Goal: Navigation & Orientation: Find specific page/section

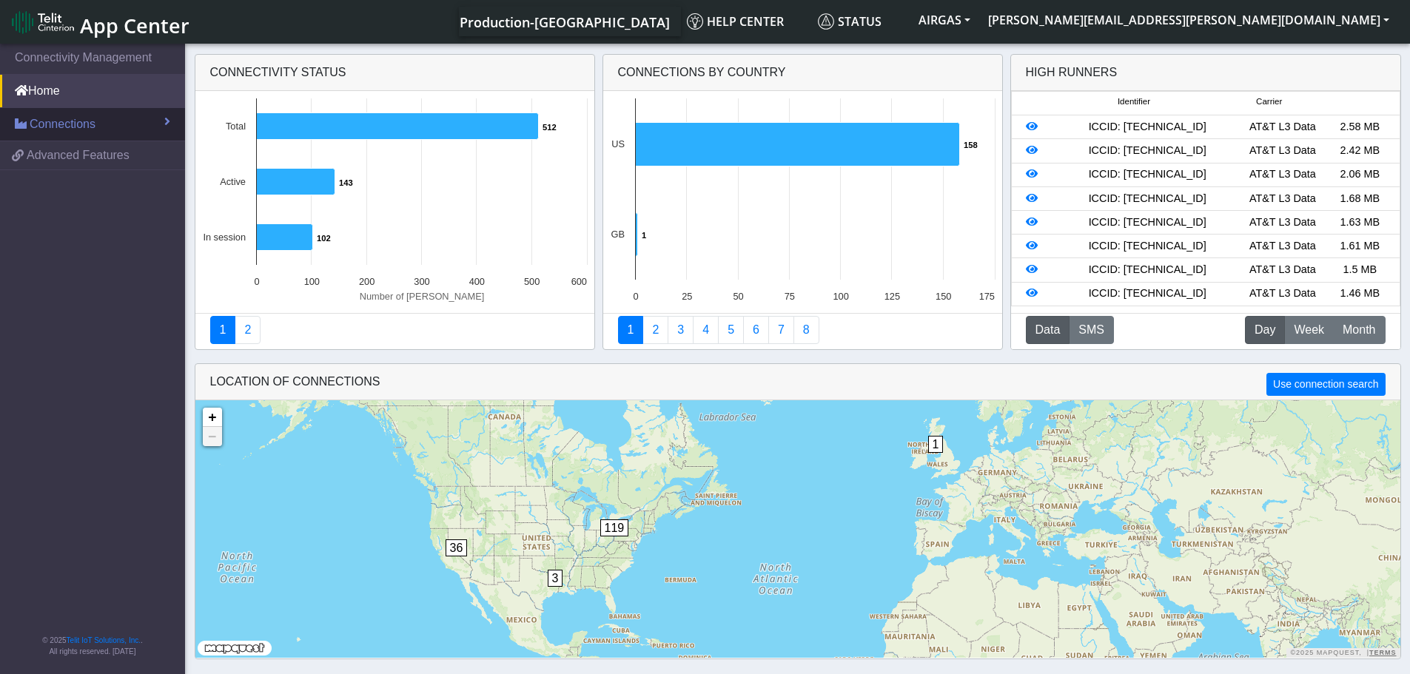
click at [68, 126] on span "Connections" at bounding box center [63, 124] width 66 height 18
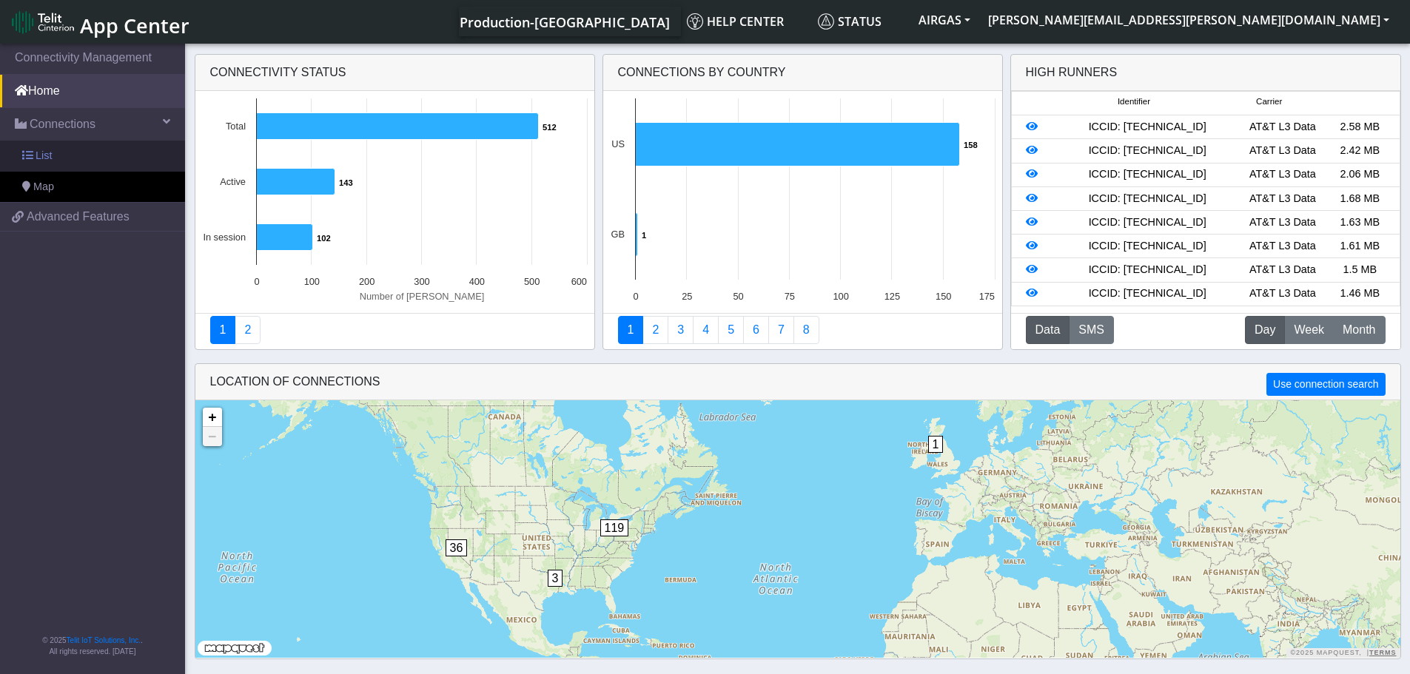
click at [79, 164] on link "List" at bounding box center [92, 156] width 185 height 31
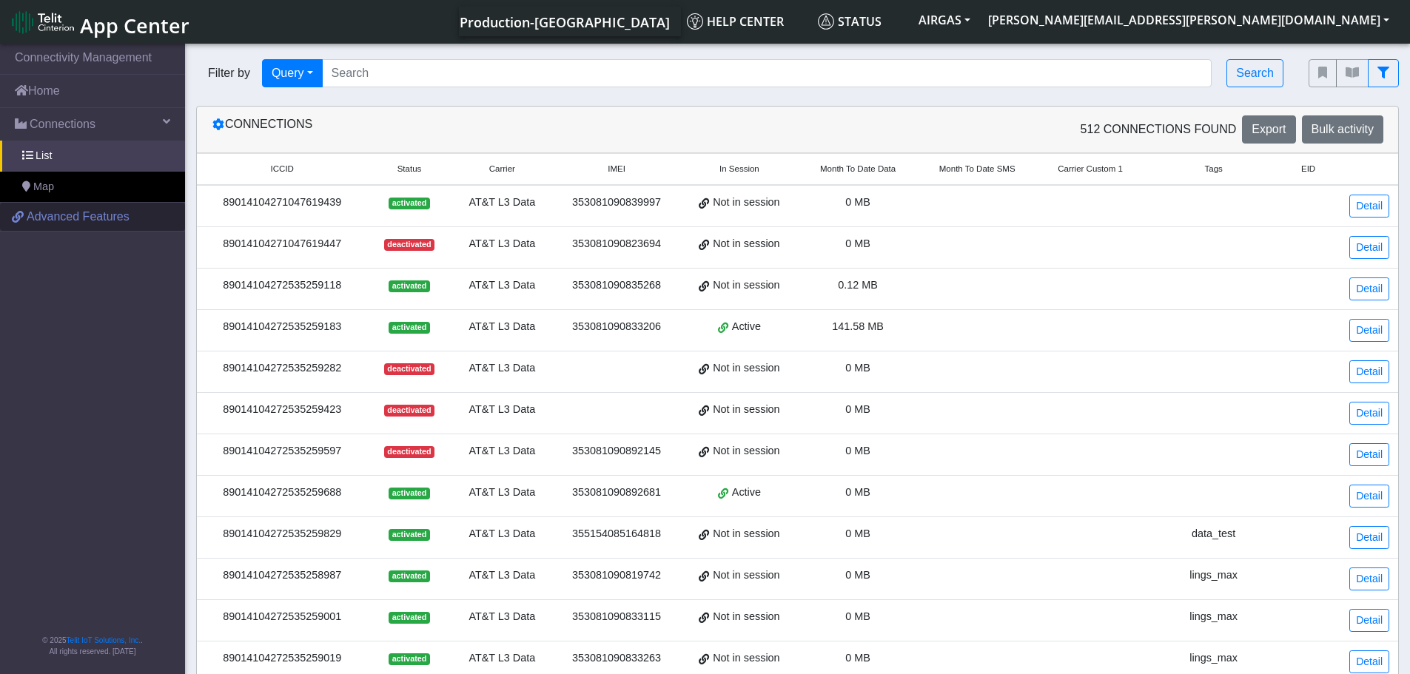
click at [93, 224] on span "Advanced Features" at bounding box center [78, 217] width 103 height 18
click at [79, 152] on link "List" at bounding box center [92, 156] width 185 height 31
click at [52, 191] on span "Map" at bounding box center [43, 187] width 21 height 16
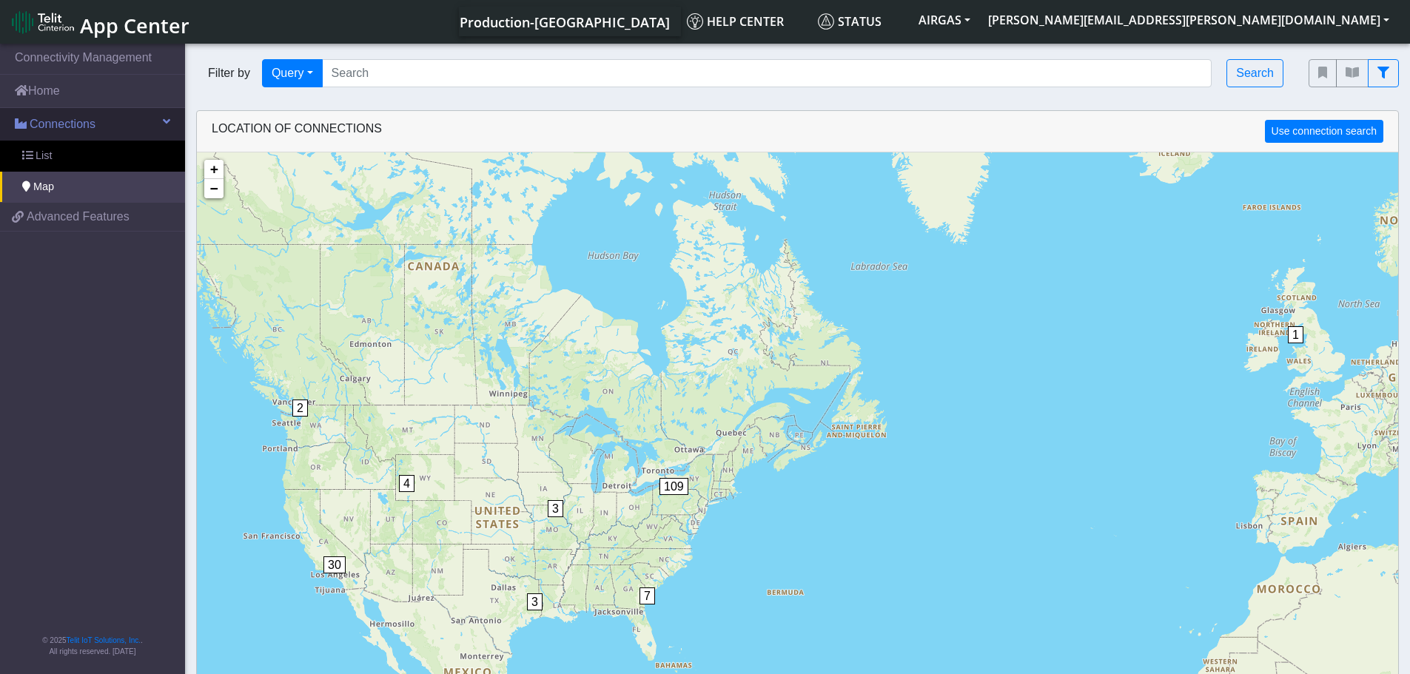
click at [87, 131] on span "Connections" at bounding box center [63, 124] width 66 height 18
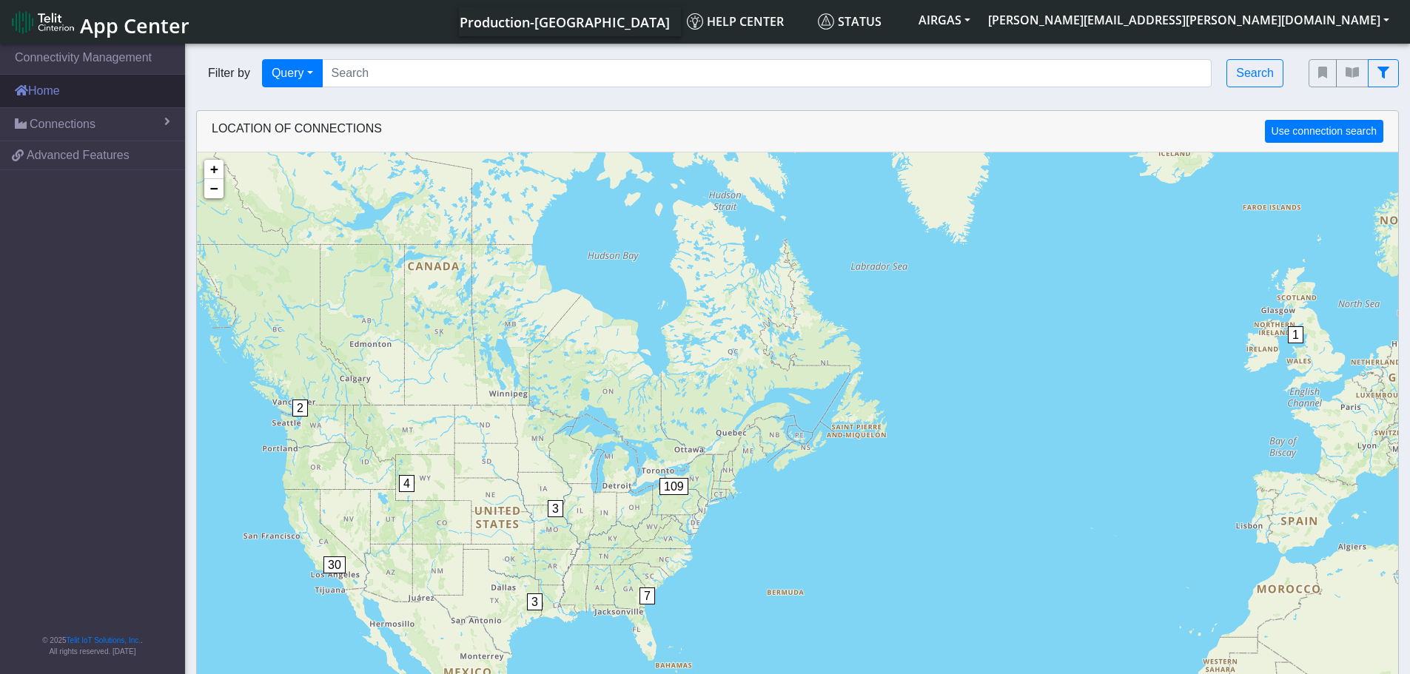
click at [77, 95] on link "Home" at bounding box center [92, 91] width 185 height 33
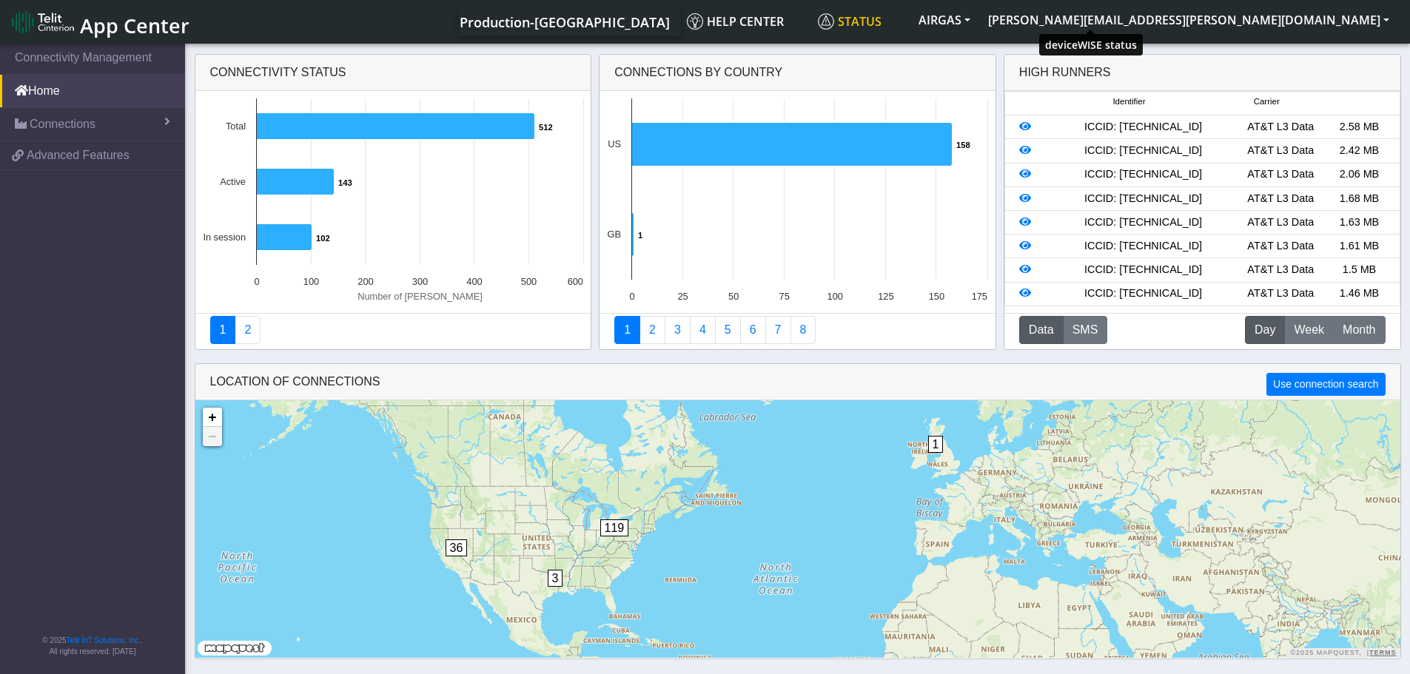
click at [882, 23] on span "Status" at bounding box center [850, 21] width 64 height 16
